Goal: Task Accomplishment & Management: Use online tool/utility

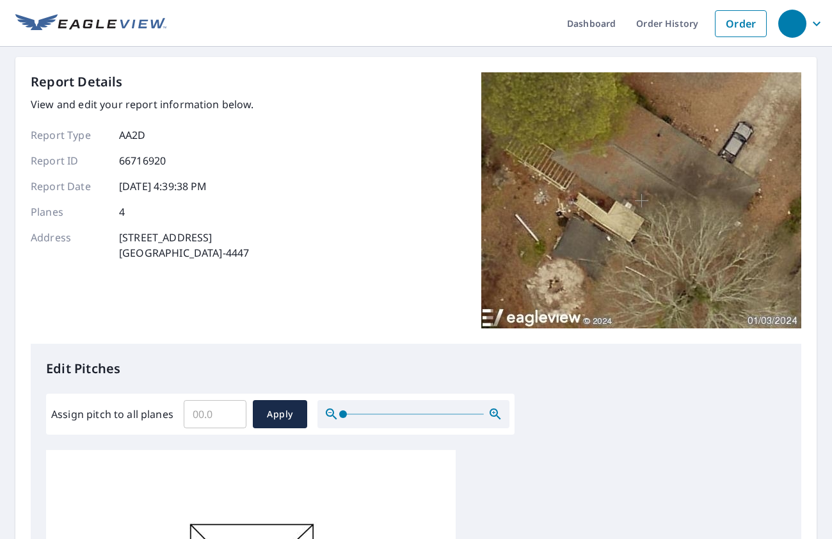
click at [202, 414] on input "Assign pitch to all planes" at bounding box center [215, 414] width 63 height 36
type input "4"
click at [284, 413] on span "Apply" at bounding box center [280, 414] width 34 height 16
type input "4"
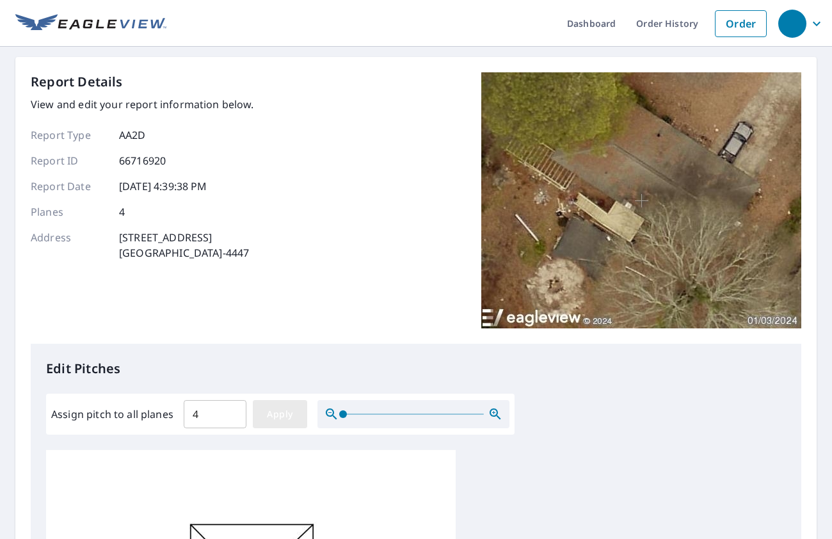
type input "4"
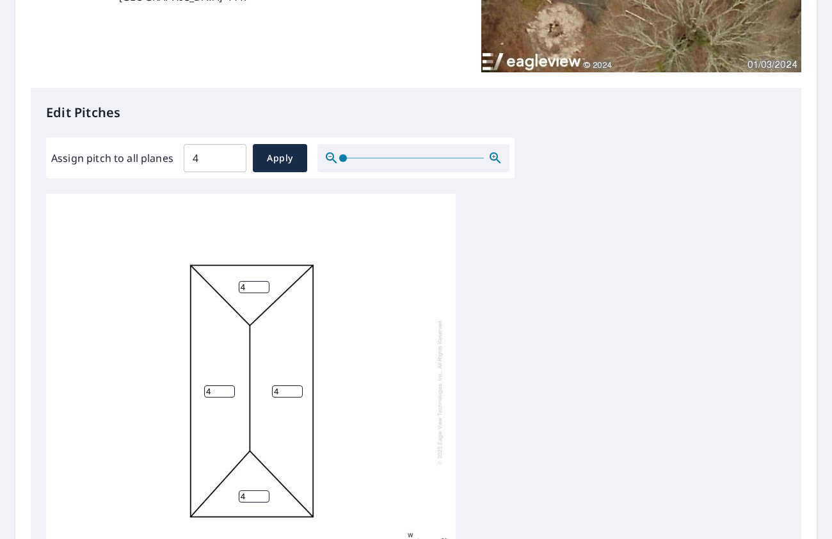
scroll to position [281, 0]
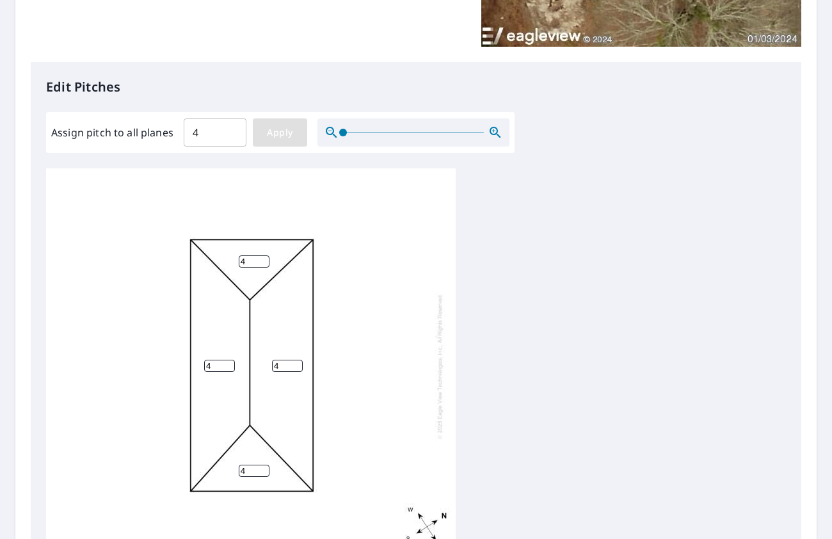
click at [287, 141] on button "Apply" at bounding box center [280, 132] width 54 height 28
click at [610, 293] on div "4 4 4 4" at bounding box center [415, 369] width 739 height 402
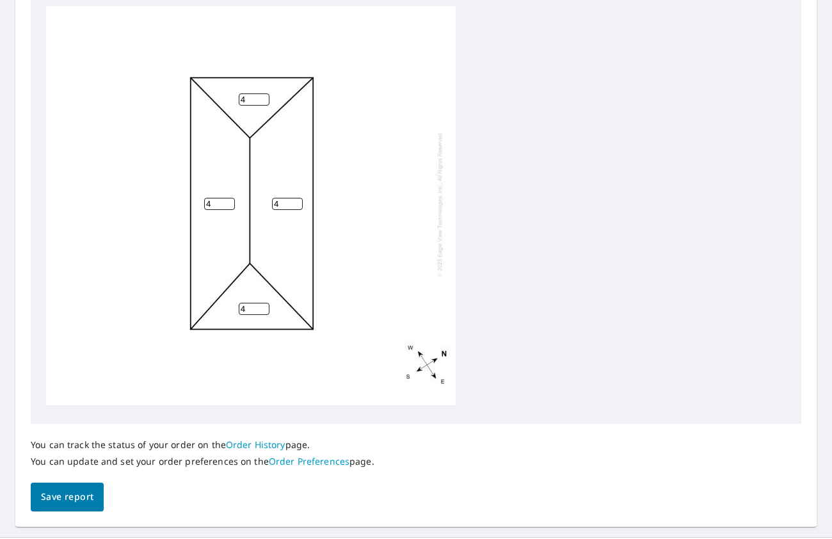
scroll to position [473, 0]
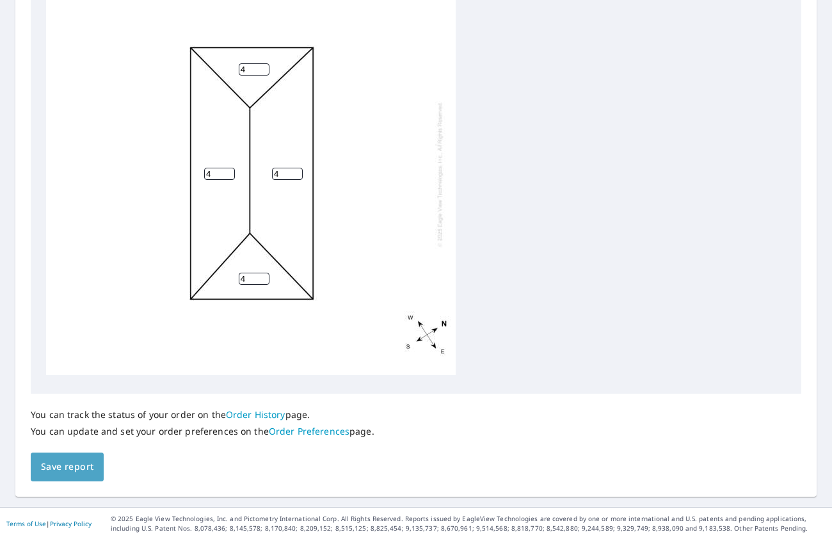
click at [66, 471] on span "Save report" at bounding box center [67, 467] width 52 height 16
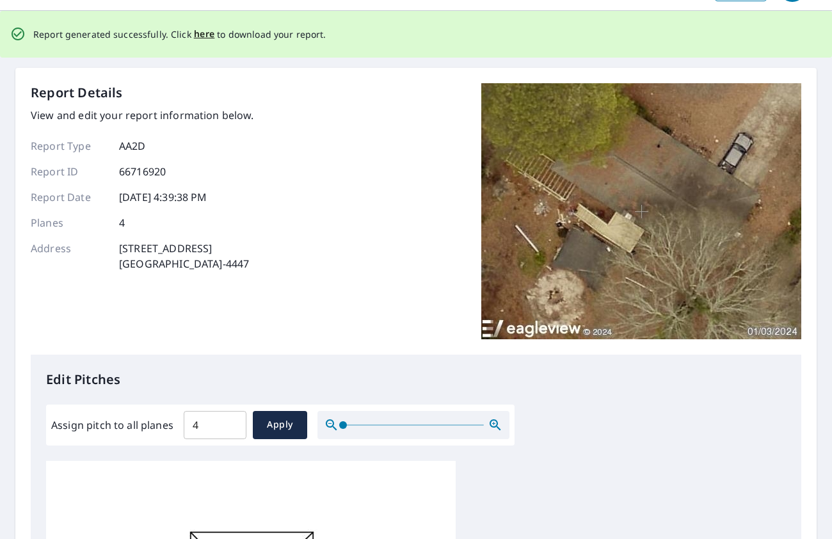
scroll to position [0, 0]
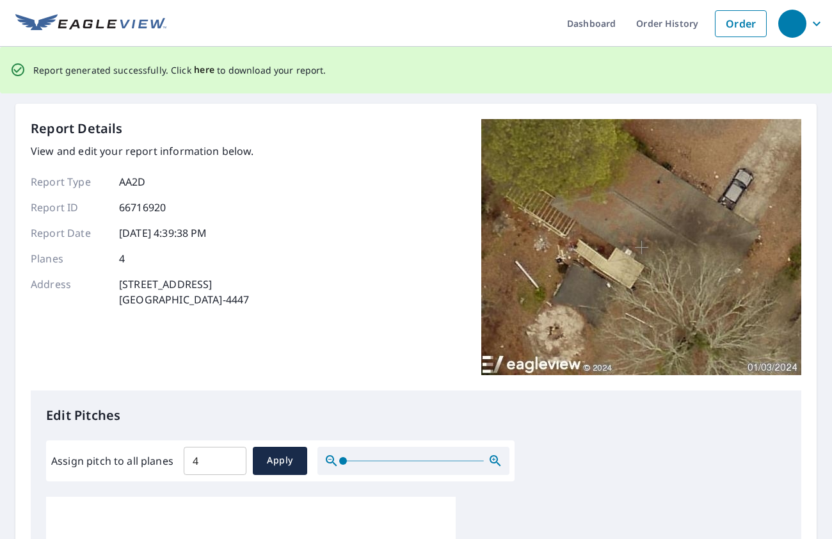
click at [197, 66] on span "here" at bounding box center [204, 70] width 21 height 16
